Goal: Check status: Check status

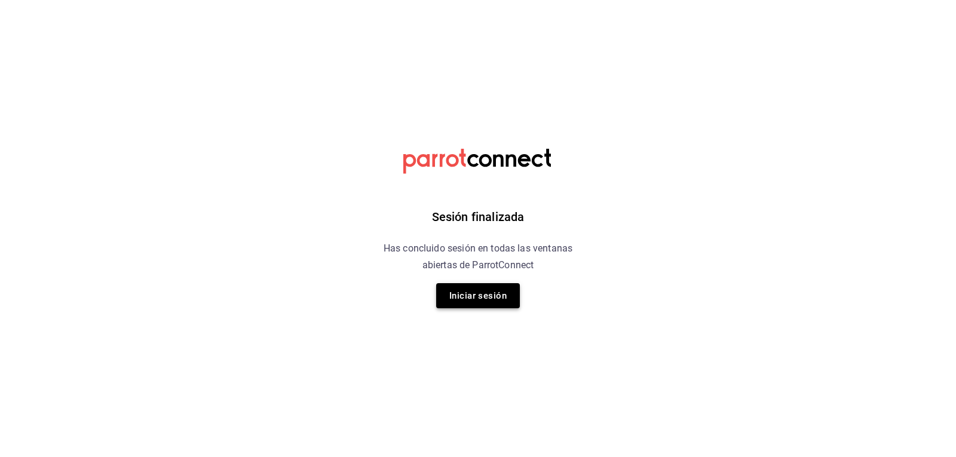
click at [482, 301] on button "Iniciar sesión" at bounding box center [478, 295] width 84 height 25
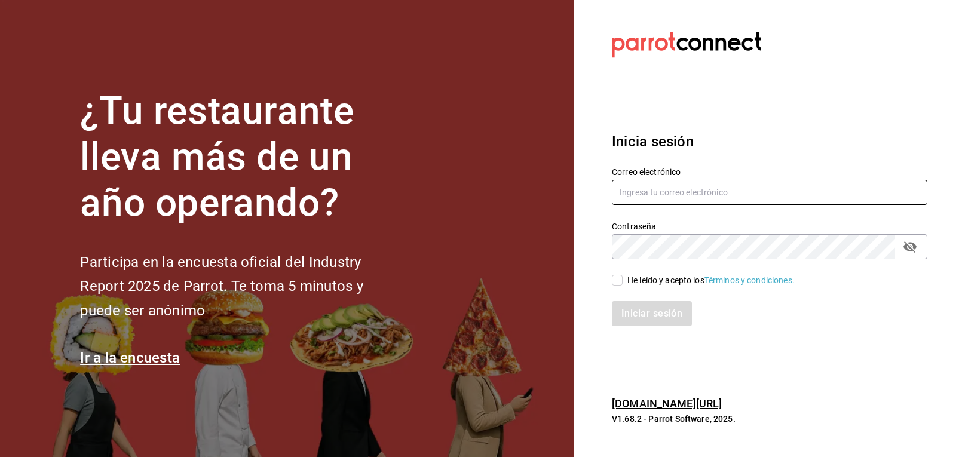
type input "ryoshi.masaryk@grupocosteno.com"
click at [613, 282] on input "He leído y acepto los Términos y condiciones." at bounding box center [617, 280] width 11 height 11
checkbox input "true"
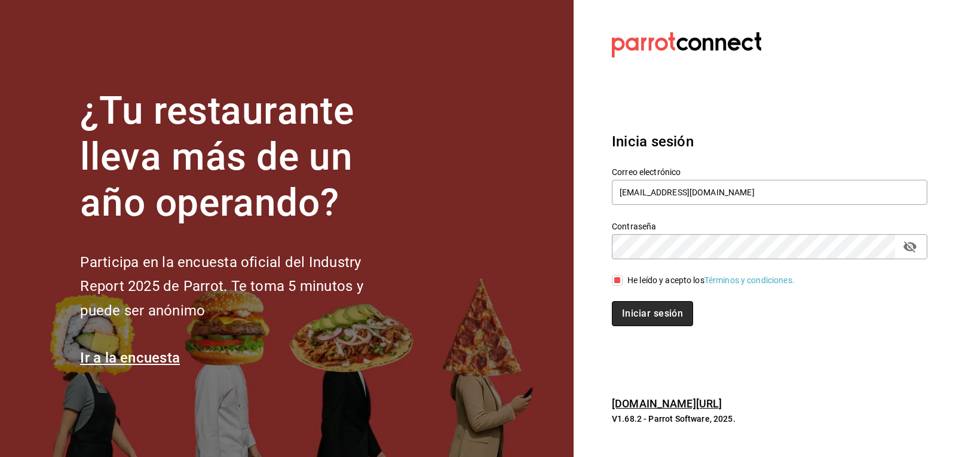
click at [650, 308] on button "Iniciar sesión" at bounding box center [652, 313] width 81 height 25
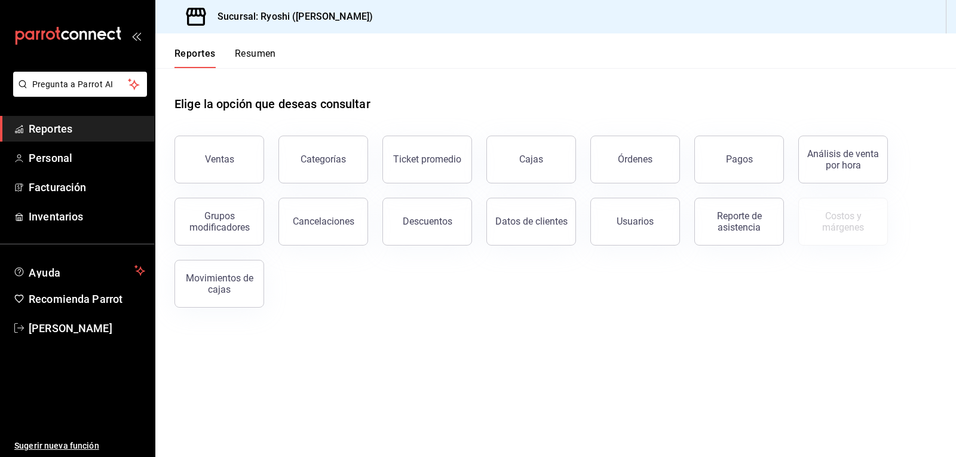
click at [727, 167] on button "Pagos" at bounding box center [740, 160] width 90 height 48
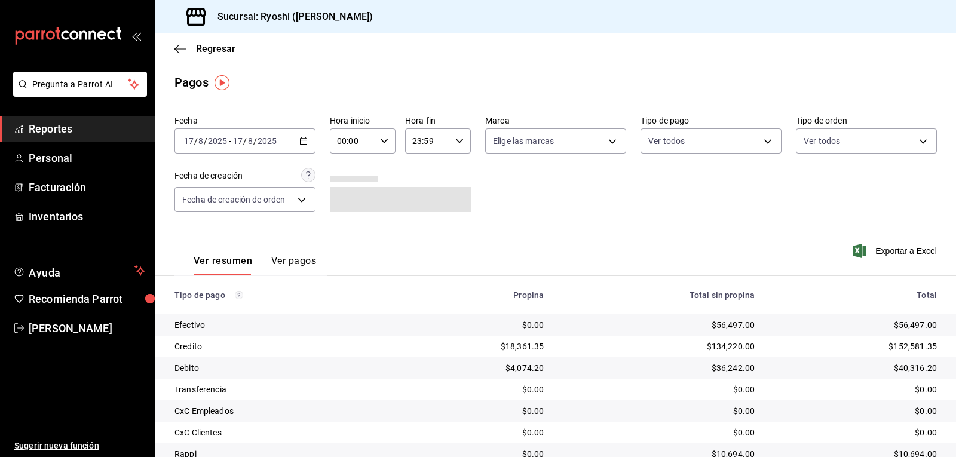
click at [380, 139] on icon "button" at bounding box center [384, 141] width 8 height 8
click at [346, 221] on span "06" at bounding box center [345, 224] width 14 height 10
type input "06:00"
click at [570, 200] on div at bounding box center [478, 228] width 956 height 457
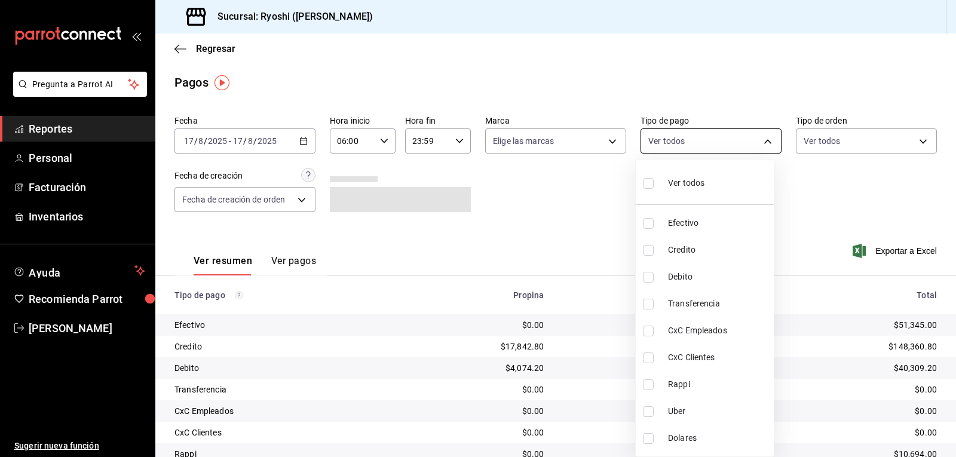
click at [764, 139] on body "Pregunta a Parrot AI Reportes Personal Facturación Inventarios Ayuda Recomienda…" at bounding box center [478, 228] width 956 height 457
click at [649, 252] on input "checkbox" at bounding box center [648, 250] width 11 height 11
checkbox input "true"
type input "9b0685d2-7f5d-4ede-a6b4-58a2ffcbf3cd"
click at [644, 276] on input "checkbox" at bounding box center [648, 277] width 11 height 11
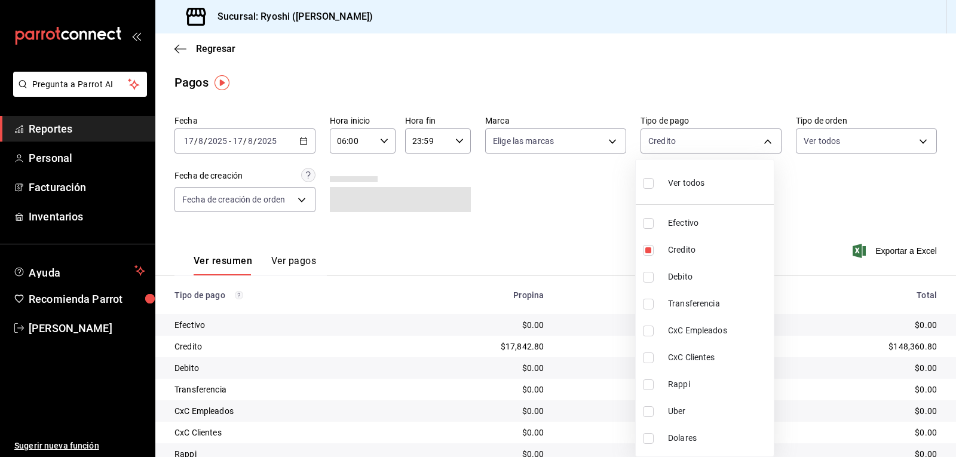
checkbox input "true"
type input "9b0685d2-7f5d-4ede-a6b4-58a2ffcbf3cd,4fc1f123-1106-4d46-a6dc-4994d0550367"
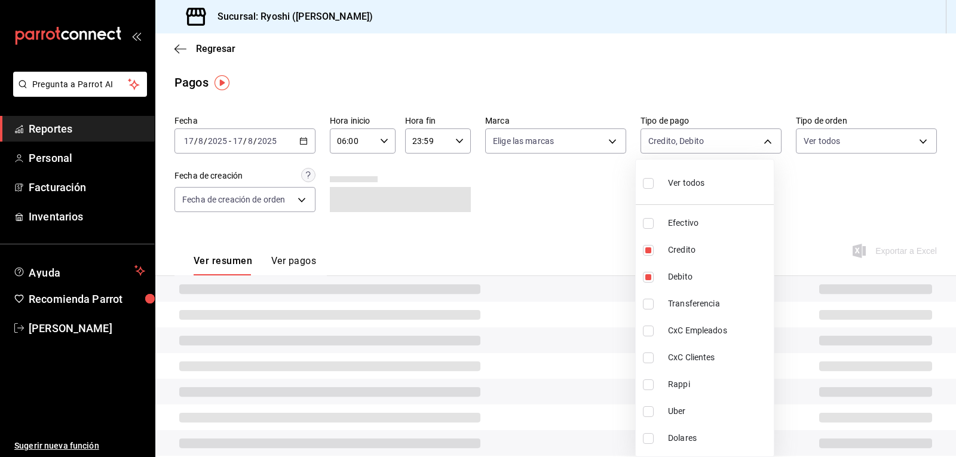
click at [597, 271] on div at bounding box center [478, 228] width 956 height 457
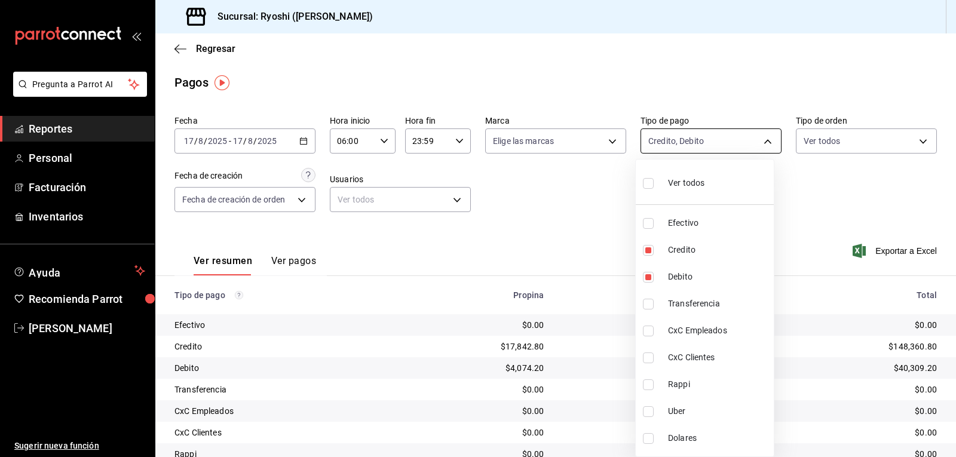
click at [760, 139] on body "Pregunta a Parrot AI Reportes Personal Facturación Inventarios Ayuda Recomienda…" at bounding box center [478, 228] width 956 height 457
click at [652, 182] on input "checkbox" at bounding box center [648, 183] width 11 height 11
checkbox input "true"
type input "789b4605-08e0-4dfe-9865-94468e2c17aa,9b0685d2-7f5d-4ede-a6b4-58a2ffcbf3cd,4fc1f…"
checkbox input "true"
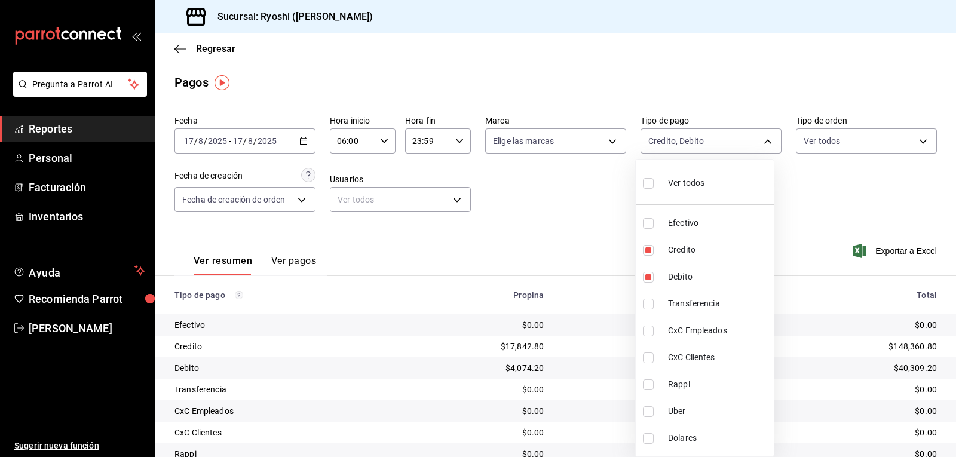
checkbox input "true"
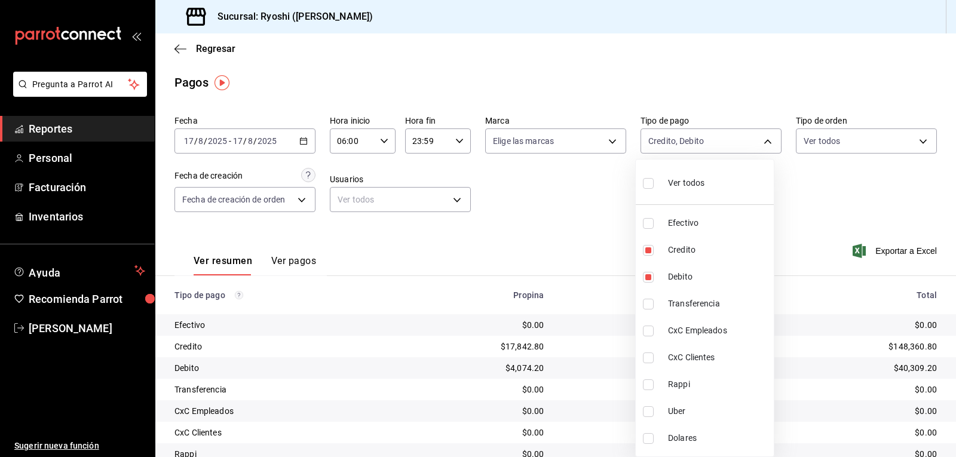
checkbox input "true"
click at [646, 249] on input "checkbox" at bounding box center [648, 250] width 11 height 11
checkbox input "false"
type input "789b4605-08e0-4dfe-9865-94468e2c17aa,4fc1f123-1106-4d46-a6dc-4994d0550367,54d98…"
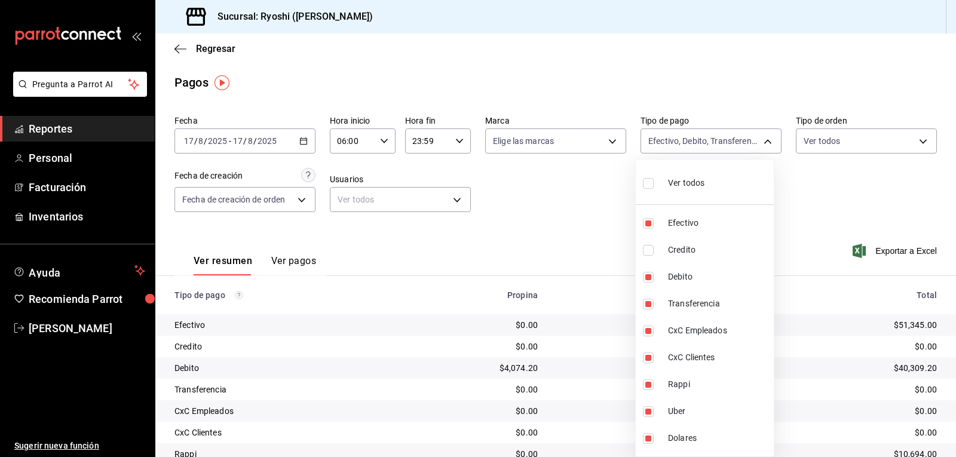
click at [652, 182] on input "checkbox" at bounding box center [648, 183] width 11 height 11
checkbox input "true"
type input "789b4605-08e0-4dfe-9865-94468e2c17aa,9b0685d2-7f5d-4ede-a6b4-58a2ffcbf3cd,4fc1f…"
checkbox input "true"
click at [652, 182] on input "checkbox" at bounding box center [648, 183] width 11 height 11
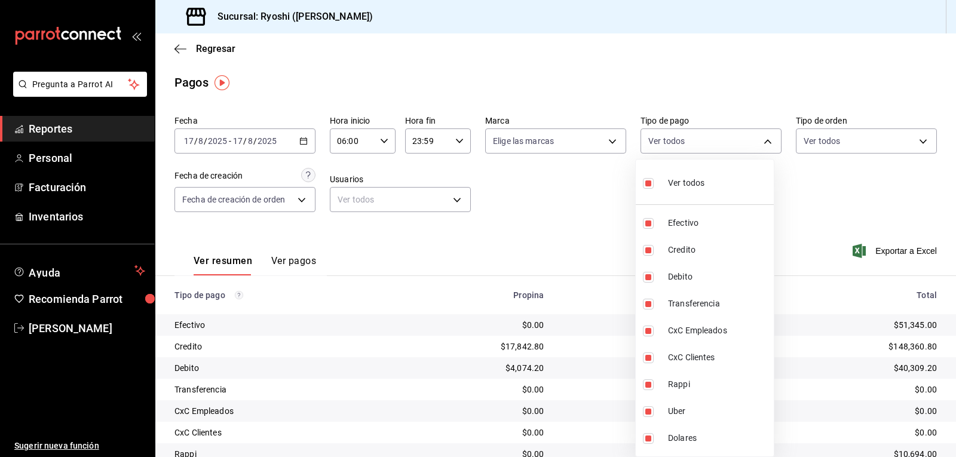
checkbox input "false"
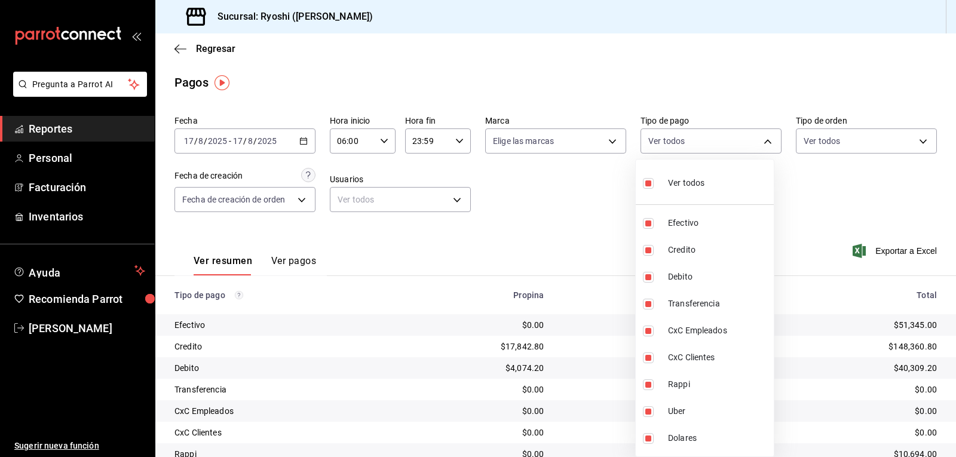
checkbox input "false"
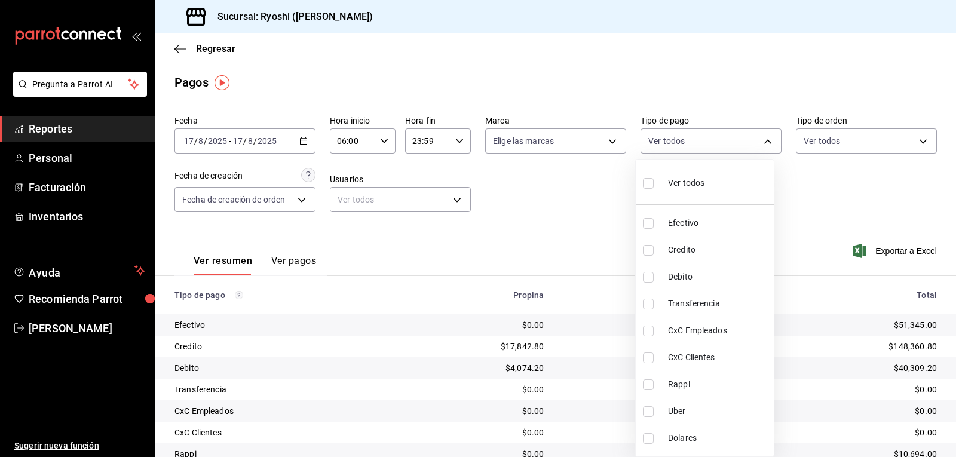
click at [650, 250] on input "checkbox" at bounding box center [648, 250] width 11 height 11
checkbox input "true"
type input "9b0685d2-7f5d-4ede-a6b4-58a2ffcbf3cd"
click at [649, 279] on input "checkbox" at bounding box center [648, 277] width 11 height 11
checkbox input "true"
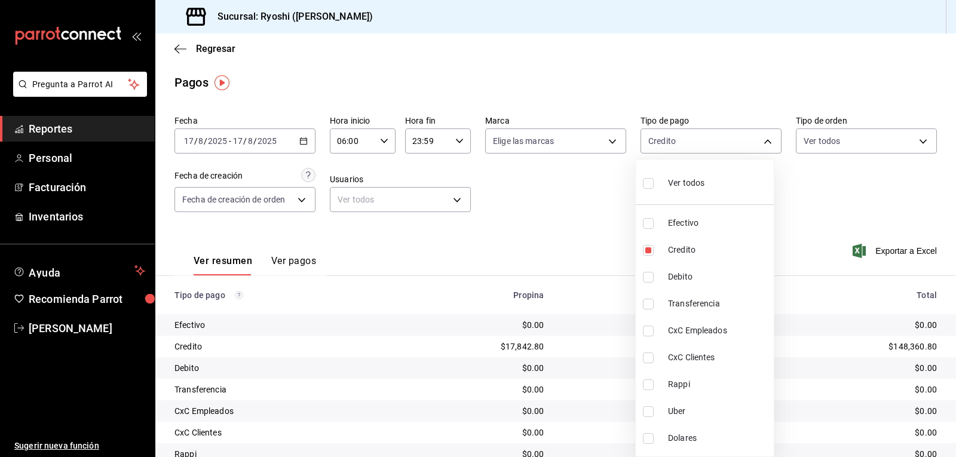
type input "9b0685d2-7f5d-4ede-a6b4-58a2ffcbf3cd,4fc1f123-1106-4d46-a6dc-4994d0550367"
click at [606, 316] on div at bounding box center [478, 228] width 956 height 457
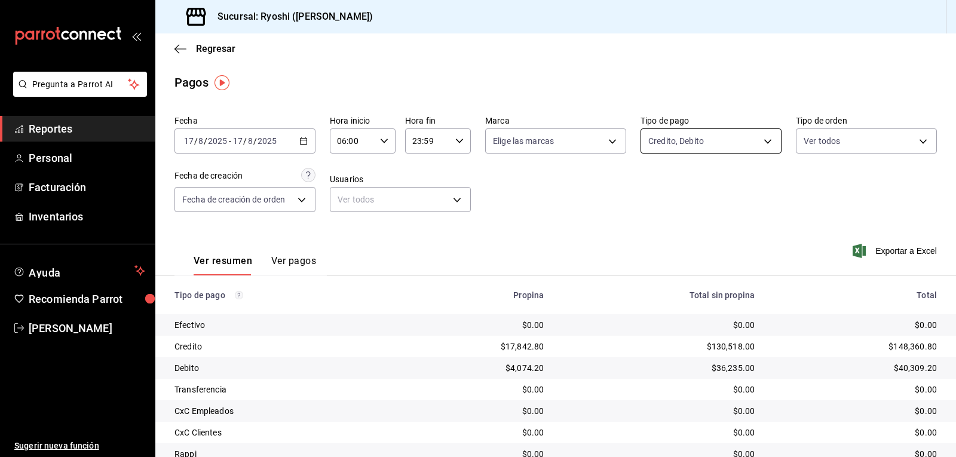
click at [759, 142] on body "Pregunta a Parrot AI Reportes Personal Facturación Inventarios Ayuda Recomienda…" at bounding box center [478, 228] width 956 height 457
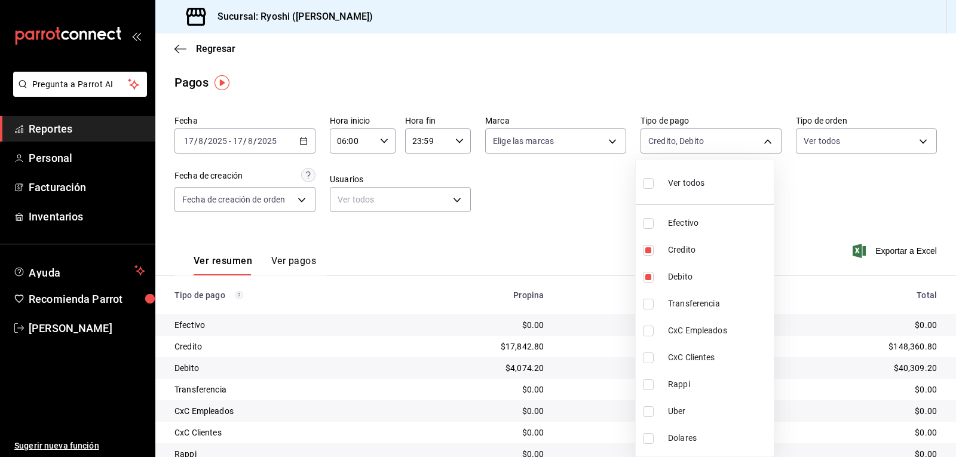
click at [653, 181] on input "checkbox" at bounding box center [648, 183] width 11 height 11
checkbox input "true"
type input "789b4605-08e0-4dfe-9865-94468e2c17aa,9b0685d2-7f5d-4ede-a6b4-58a2ffcbf3cd,4fc1f…"
checkbox input "true"
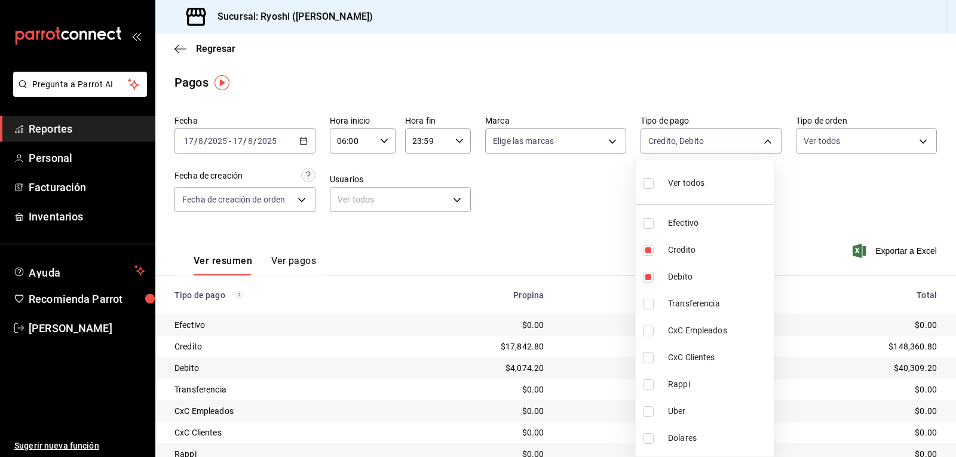
checkbox input "true"
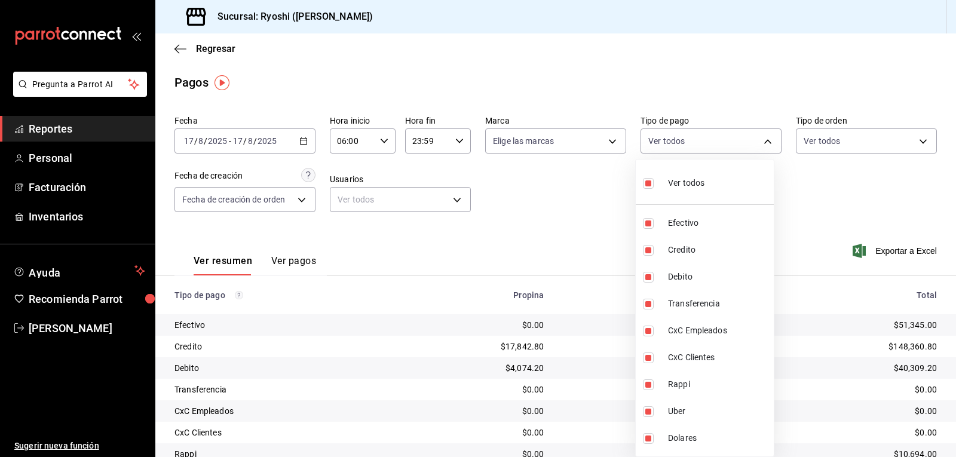
click at [647, 181] on input "checkbox" at bounding box center [648, 183] width 11 height 11
checkbox input "false"
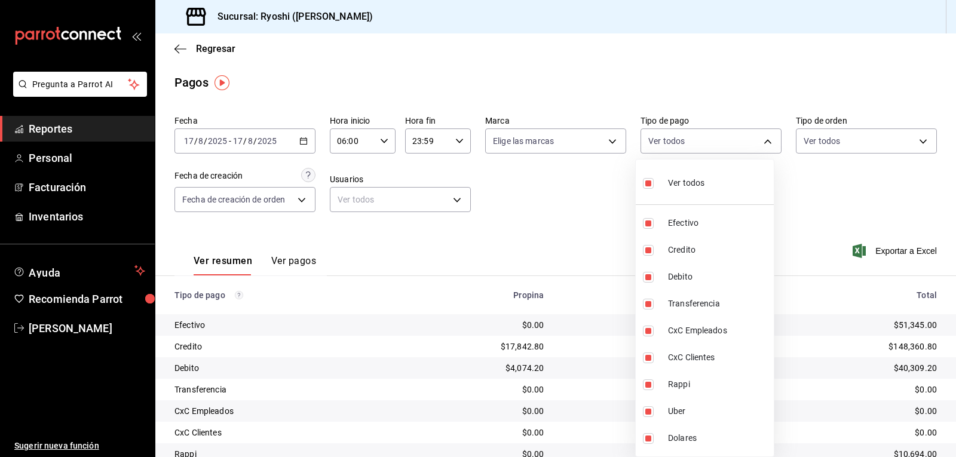
checkbox input "false"
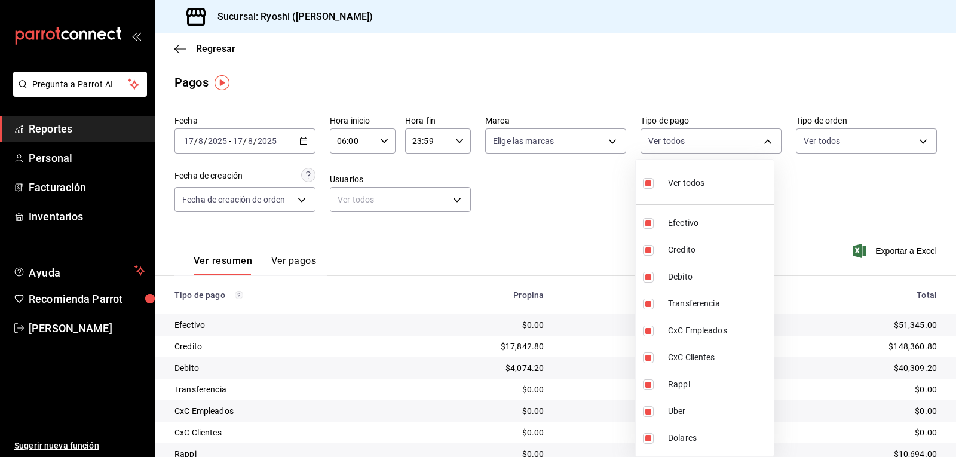
checkbox input "false"
click at [645, 250] on input "checkbox" at bounding box center [648, 250] width 11 height 11
checkbox input "true"
type input "9b0685d2-7f5d-4ede-a6b4-58a2ffcbf3cd"
click at [648, 278] on input "checkbox" at bounding box center [648, 277] width 11 height 11
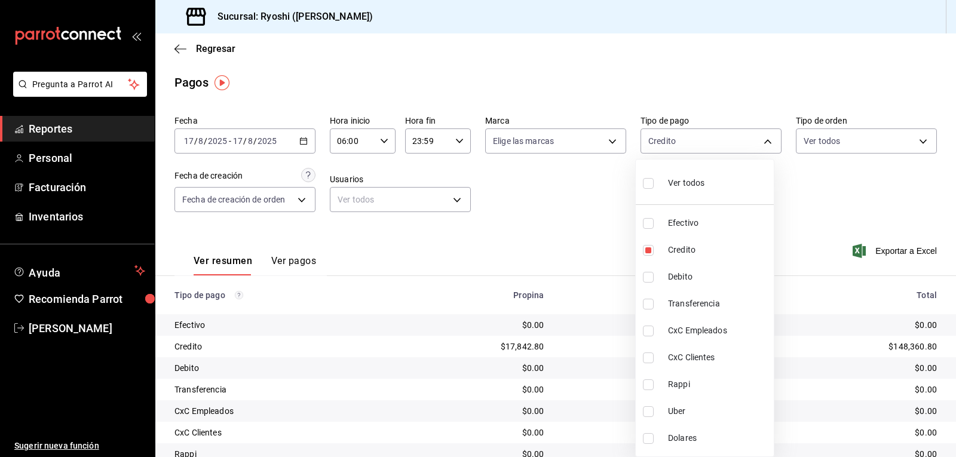
checkbox input "true"
type input "9b0685d2-7f5d-4ede-a6b4-58a2ffcbf3cd,4fc1f123-1106-4d46-a6dc-4994d0550367"
click at [588, 301] on div at bounding box center [478, 228] width 956 height 457
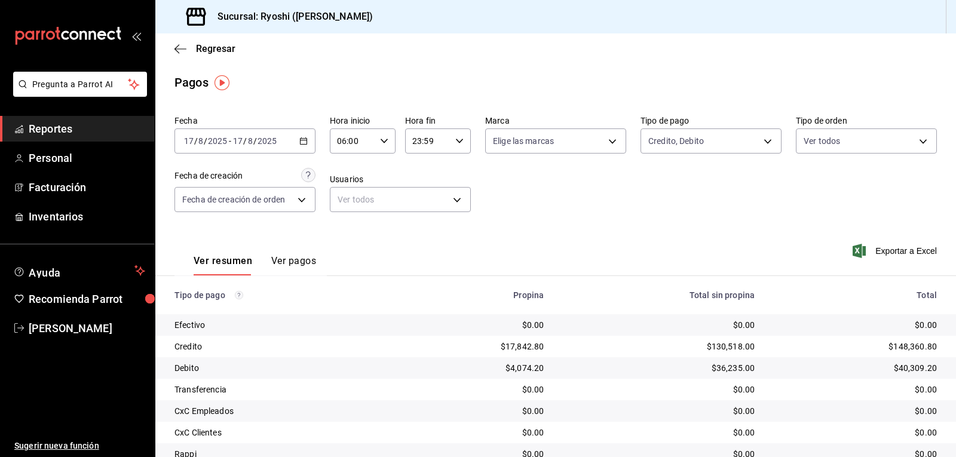
click at [380, 141] on icon "button" at bounding box center [384, 141] width 8 height 8
click at [344, 173] on span "06" at bounding box center [345, 172] width 14 height 10
click at [600, 215] on div at bounding box center [478, 228] width 956 height 457
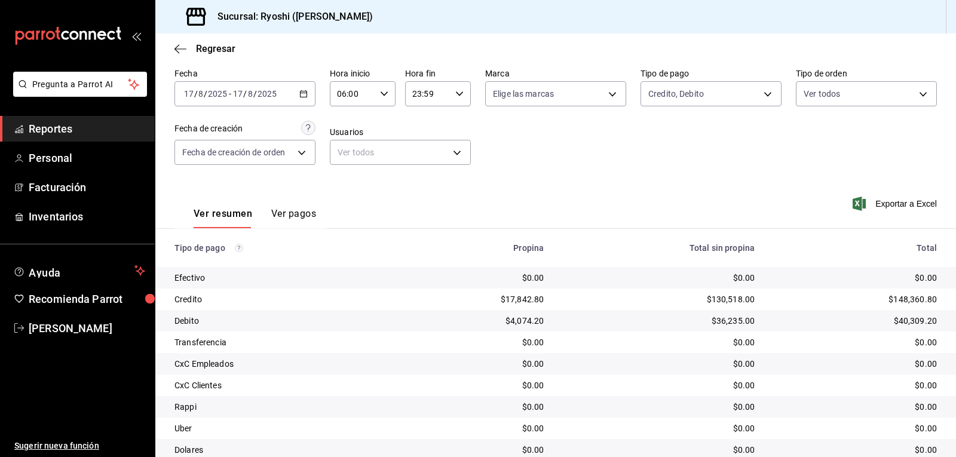
scroll to position [0, 0]
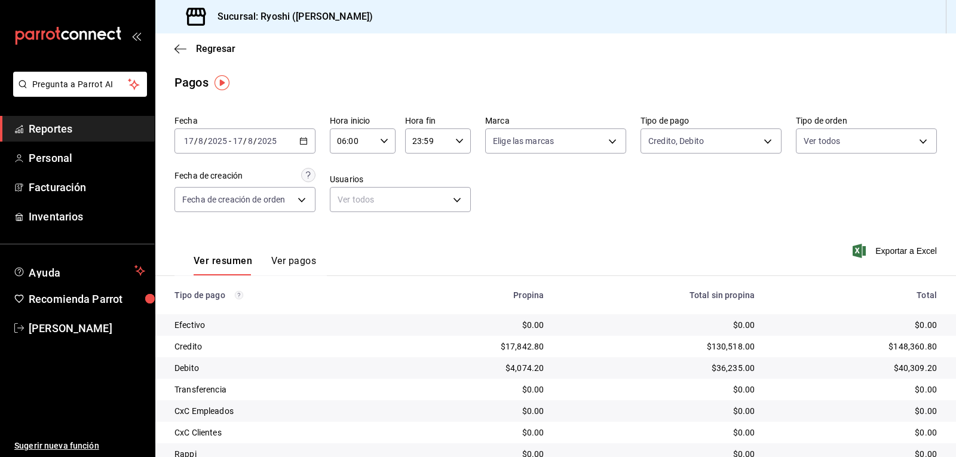
click at [383, 138] on icon "button" at bounding box center [384, 141] width 8 height 8
click at [338, 171] on span "06" at bounding box center [345, 172] width 14 height 10
click at [771, 230] on div at bounding box center [478, 228] width 956 height 457
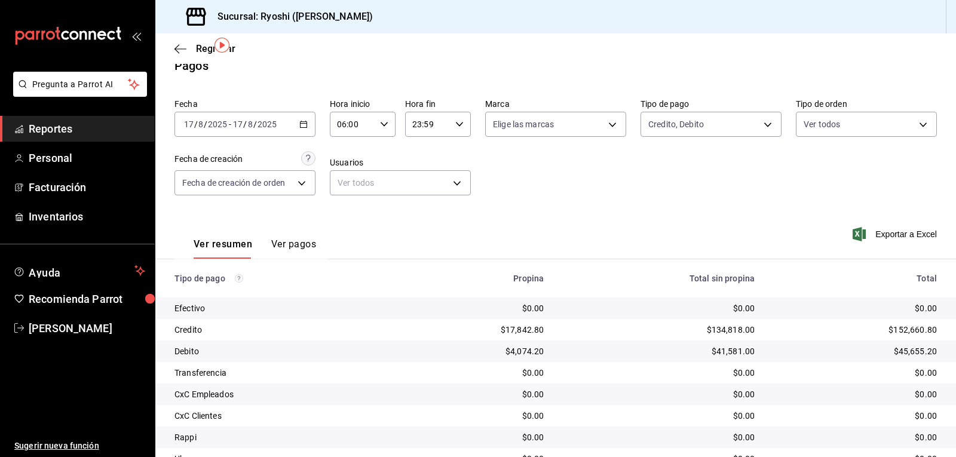
scroll to position [0, 0]
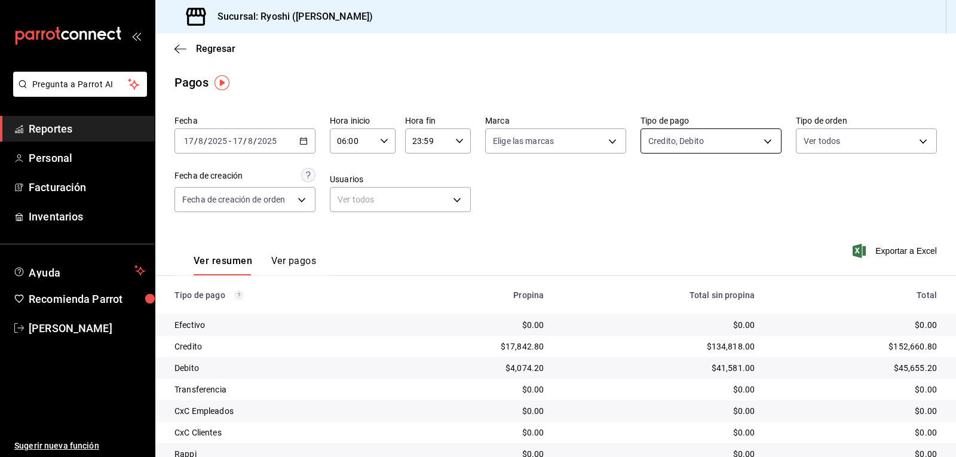
click at [763, 141] on body "Pregunta a Parrot AI Reportes Personal Facturación Inventarios Ayuda Recomienda…" at bounding box center [478, 228] width 956 height 457
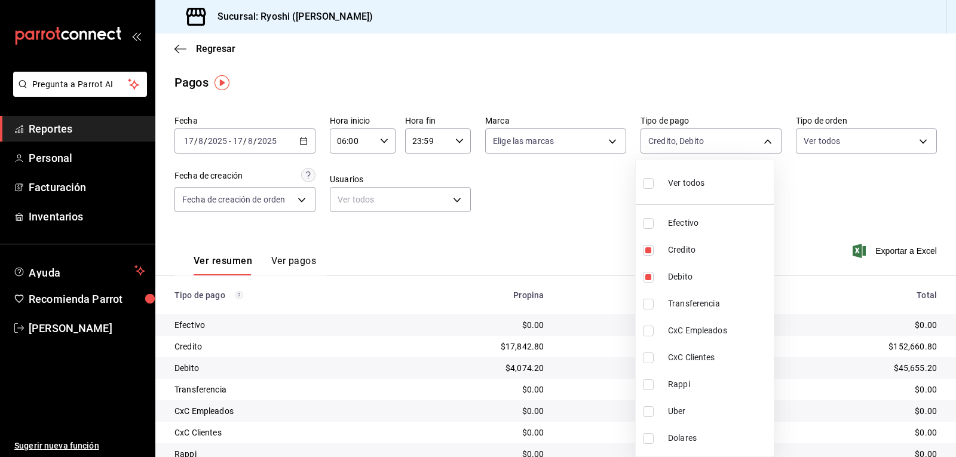
click at [650, 184] on input "checkbox" at bounding box center [648, 183] width 11 height 11
checkbox input "true"
type input "789b4605-08e0-4dfe-9865-94468e2c17aa,9b0685d2-7f5d-4ede-a6b4-58a2ffcbf3cd,4fc1f…"
checkbox input "true"
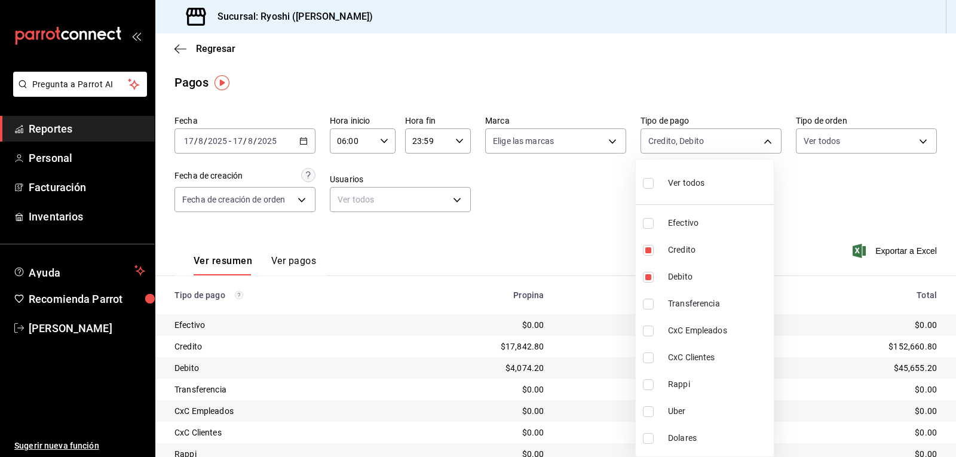
checkbox input "true"
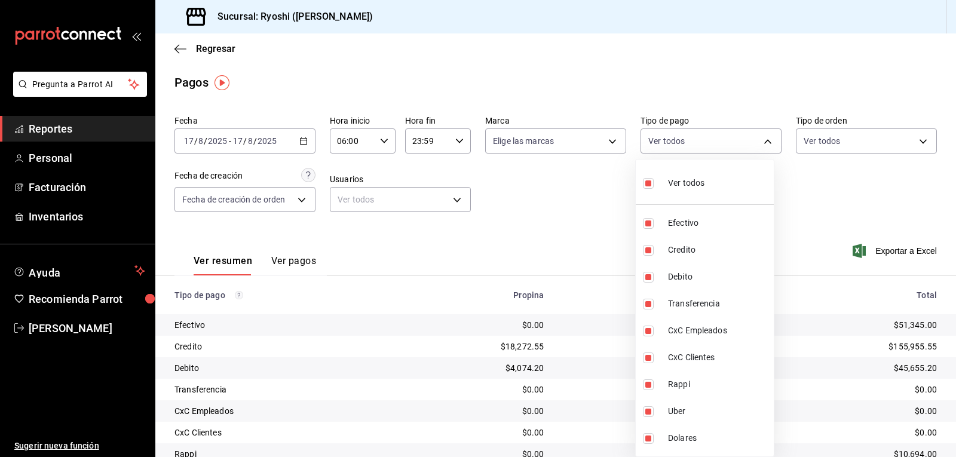
click at [379, 140] on div at bounding box center [478, 228] width 956 height 457
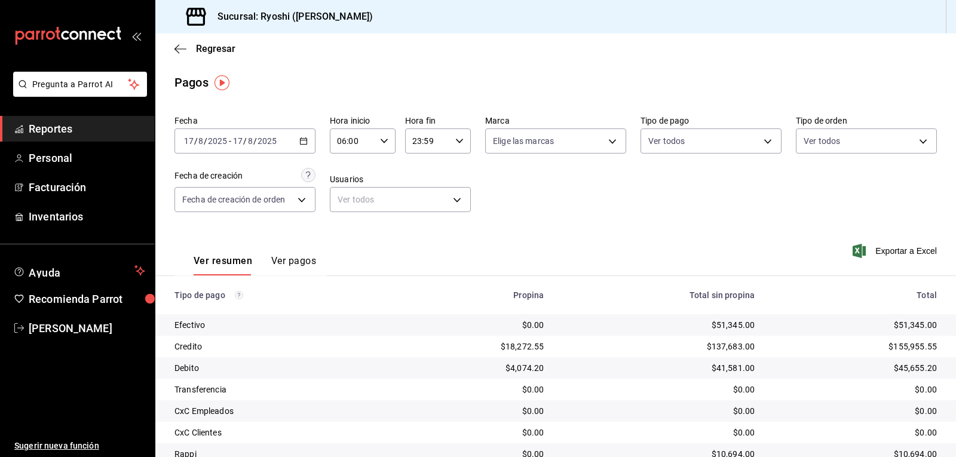
click at [384, 140] on \(Stroke\) "button" at bounding box center [384, 141] width 7 height 4
click at [344, 201] on span "05" at bounding box center [345, 203] width 14 height 10
type input "05:00"
click at [756, 143] on div at bounding box center [478, 228] width 956 height 457
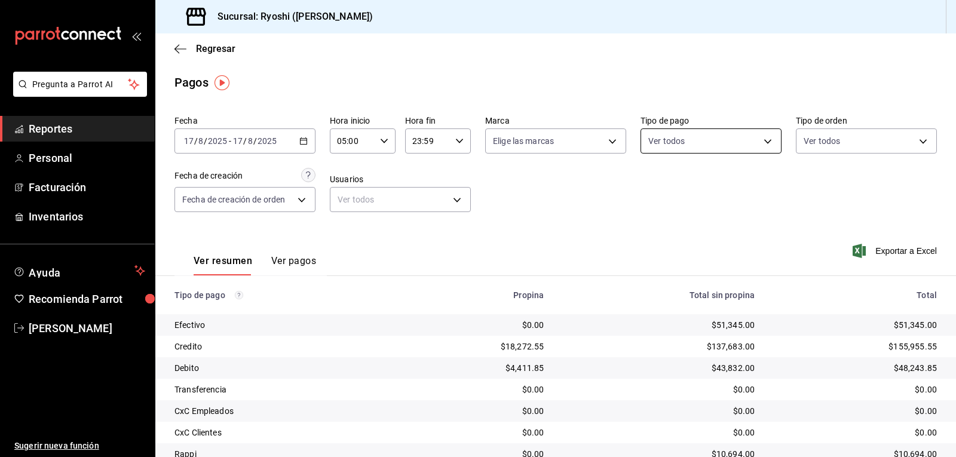
click at [761, 139] on body "Pregunta a Parrot AI Reportes Personal Facturación Inventarios Ayuda Recomienda…" at bounding box center [478, 228] width 956 height 457
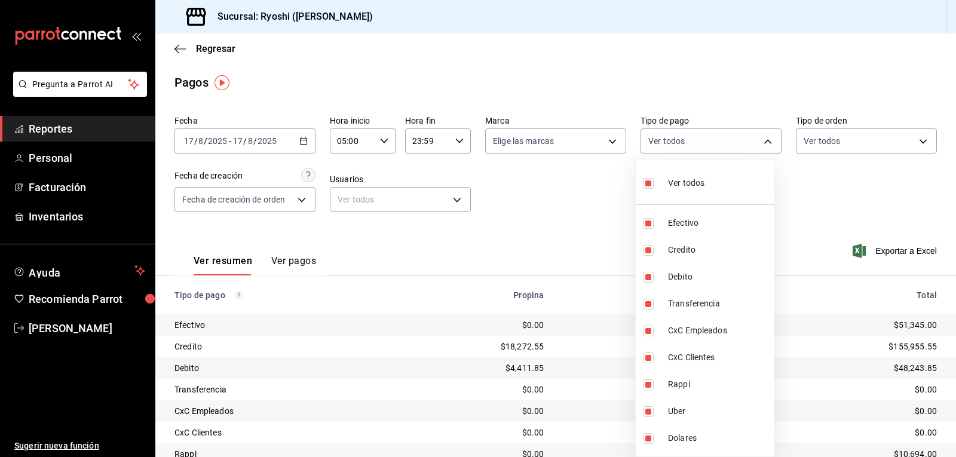
click at [647, 181] on input "checkbox" at bounding box center [648, 183] width 11 height 11
checkbox input "false"
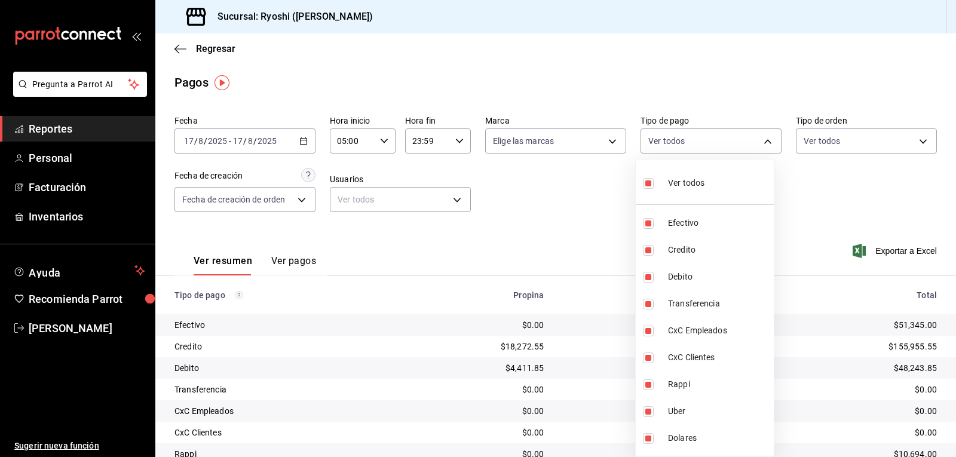
checkbox input "false"
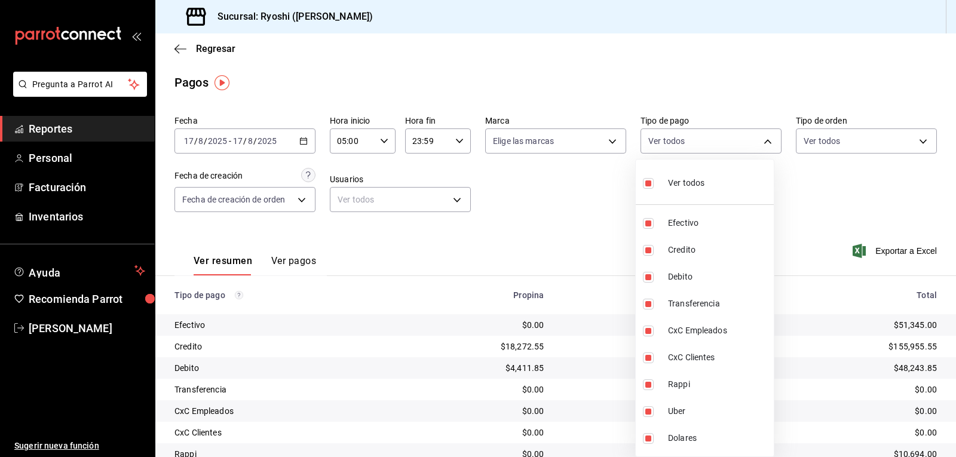
checkbox input "false"
click at [652, 249] on input "checkbox" at bounding box center [648, 250] width 11 height 11
checkbox input "true"
type input "9b0685d2-7f5d-4ede-a6b4-58a2ffcbf3cd"
click at [646, 276] on input "checkbox" at bounding box center [648, 277] width 11 height 11
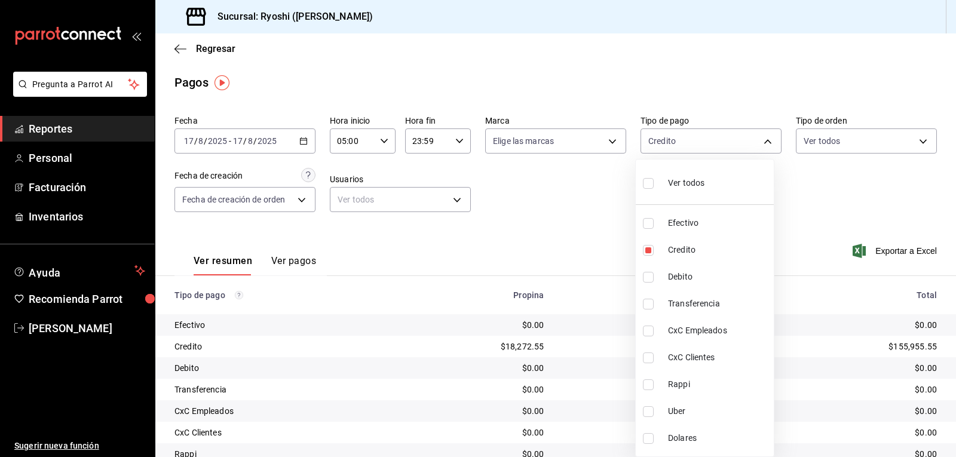
checkbox input "true"
type input "9b0685d2-7f5d-4ede-a6b4-58a2ffcbf3cd,4fc1f123-1106-4d46-a6dc-4994d0550367"
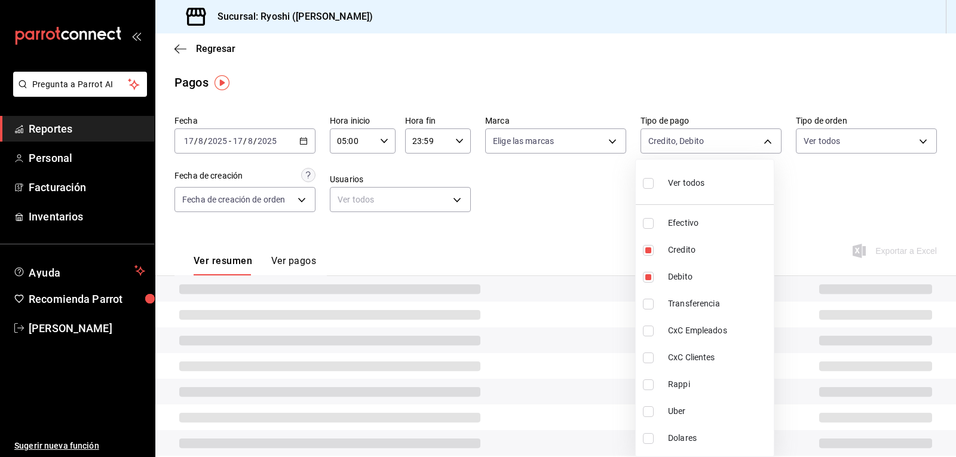
click at [592, 276] on div at bounding box center [478, 228] width 956 height 457
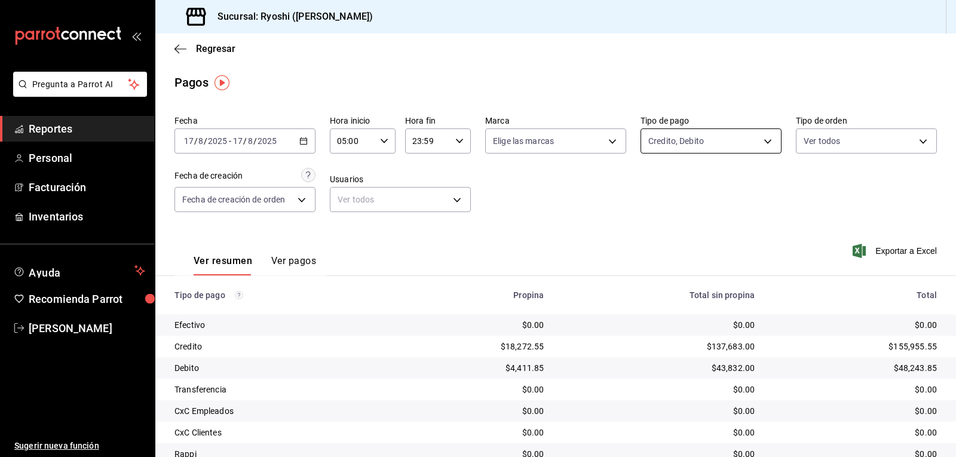
click at [765, 140] on body "Pregunta a Parrot AI Reportes Personal Facturación Inventarios Ayuda Recomienda…" at bounding box center [478, 228] width 956 height 457
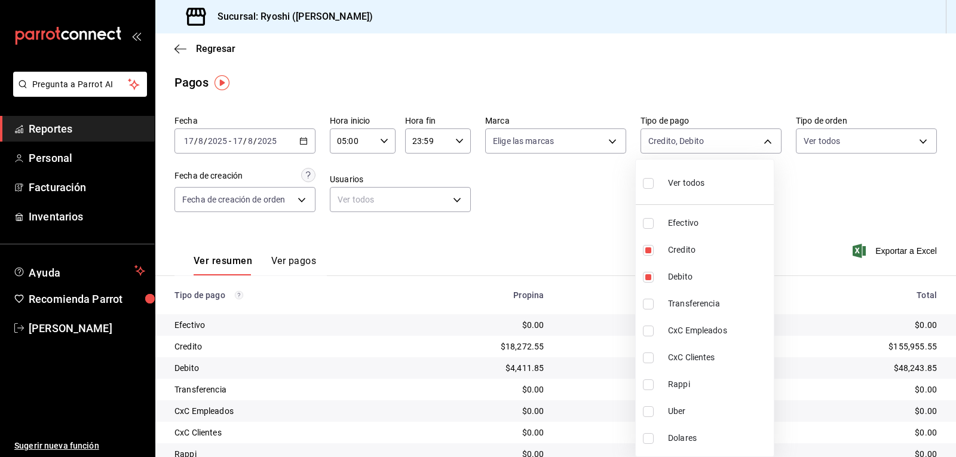
click at [650, 182] on input "checkbox" at bounding box center [648, 183] width 11 height 11
checkbox input "true"
type input "789b4605-08e0-4dfe-9865-94468e2c17aa,9b0685d2-7f5d-4ede-a6b4-58a2ffcbf3cd,4fc1f…"
checkbox input "true"
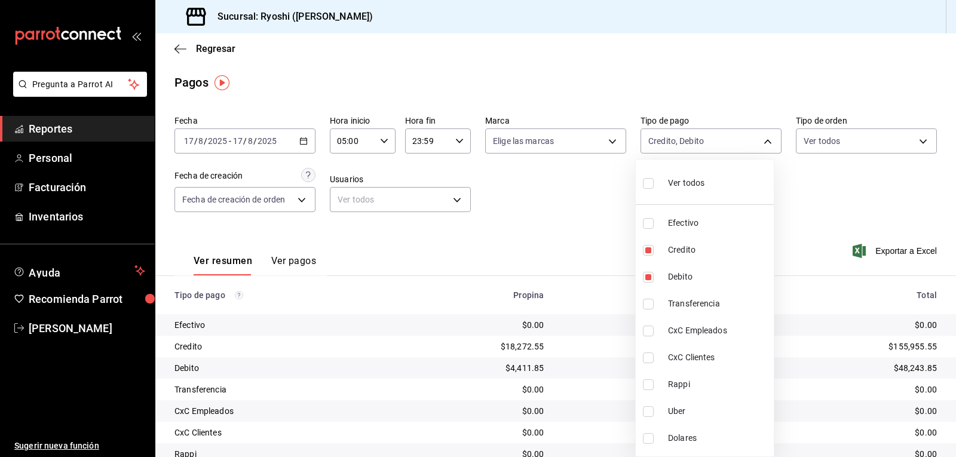
checkbox input "true"
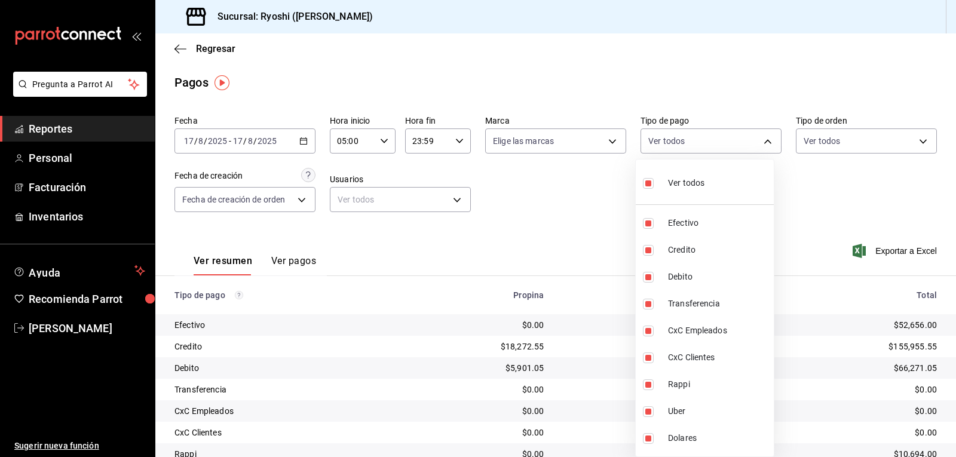
click at [592, 316] on div at bounding box center [478, 228] width 956 height 457
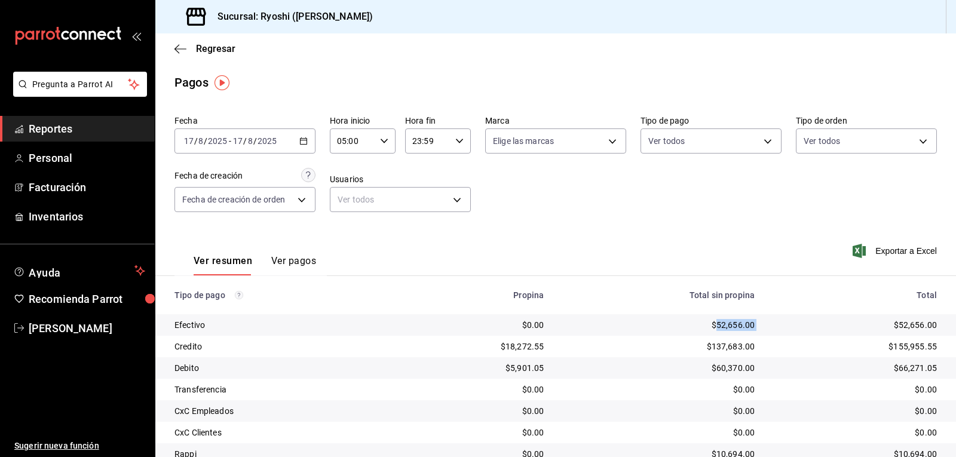
drag, startPoint x: 711, startPoint y: 323, endPoint x: 760, endPoint y: 325, distance: 49.6
click at [760, 325] on tr "Efectivo $0.00 $52,656.00 $52,656.00" at bounding box center [555, 325] width 801 height 22
copy div "52,656.00"
